Goal: Complete application form

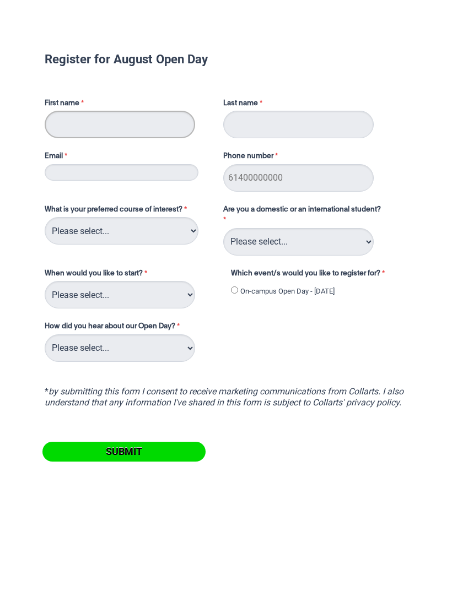
click at [142, 127] on input "First name" at bounding box center [120, 125] width 150 height 28
type input "Jorja"
type input "West"
type input "[EMAIL_ADDRESS][DOMAIN_NAME]"
type input "0490782911"
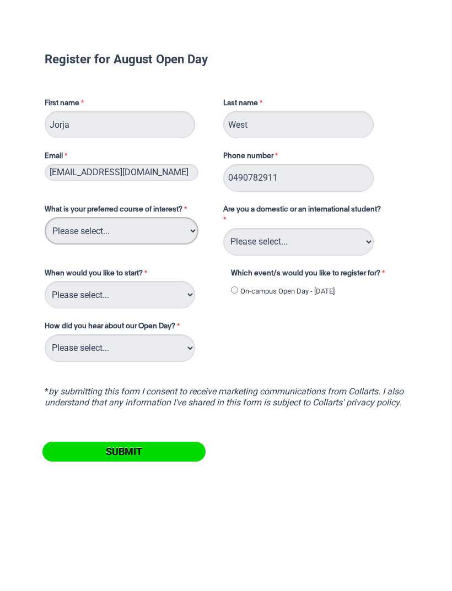
click at [74, 232] on select "Please select... 2D Animation Acting Audio Engineering Circus Arts Comedy Digit…" at bounding box center [122, 231] width 154 height 28
select select "tfa_152"
click at [359, 241] on select "Please select... Domestic Student International Student" at bounding box center [298, 242] width 150 height 28
select select "tfa_126"
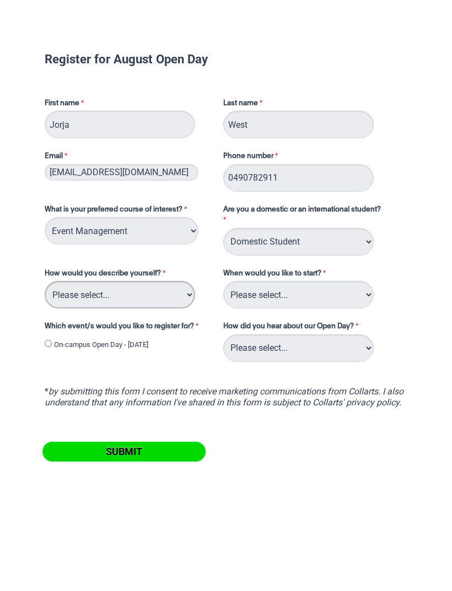
click at [65, 297] on select "Please select... I've completed Year 12 I'm looking for a career change I'm alr…" at bounding box center [120, 295] width 150 height 28
select select "tfa_69"
click at [345, 303] on select "Please select... Trimester 3 2025, starting [DATE] Trimester 1 2026, starting […" at bounding box center [298, 295] width 150 height 28
select select "tfa_234"
click at [357, 347] on select "Please select... Career Advisor Career Expo Collarts Newsletter/Email Collarts …" at bounding box center [298, 349] width 150 height 28
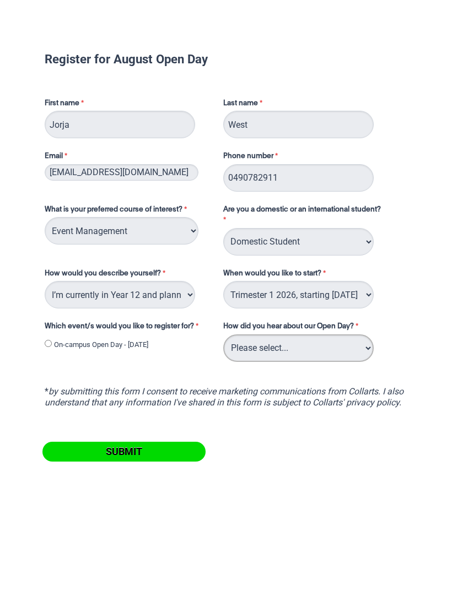
select select "tfa_137"
click at [52, 341] on input "On-campus Open Day - [DATE]" at bounding box center [48, 343] width 7 height 7
radio input "true"
click at [155, 460] on input "Submit" at bounding box center [123, 452] width 163 height 20
